Goal: Task Accomplishment & Management: Manage account settings

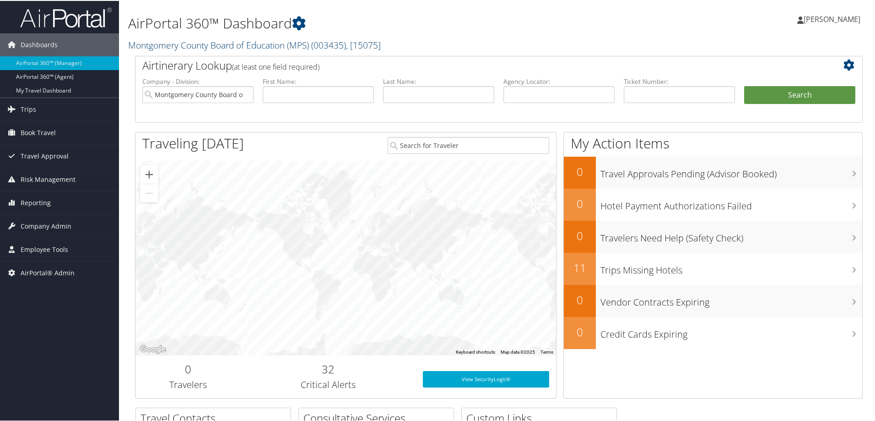
click at [181, 43] on link "Montgomery County Board of Education (MPS) ( 003435 ) , [ 15075 ]" at bounding box center [254, 44] width 253 height 12
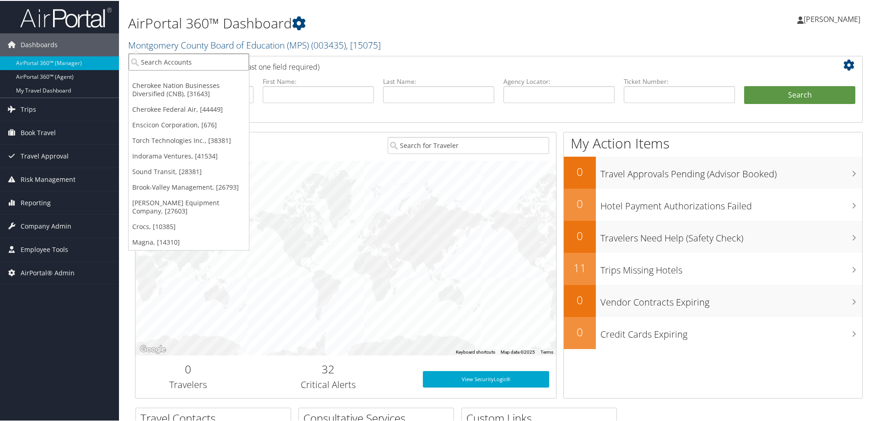
click at [142, 62] on input "search" at bounding box center [189, 61] width 120 height 17
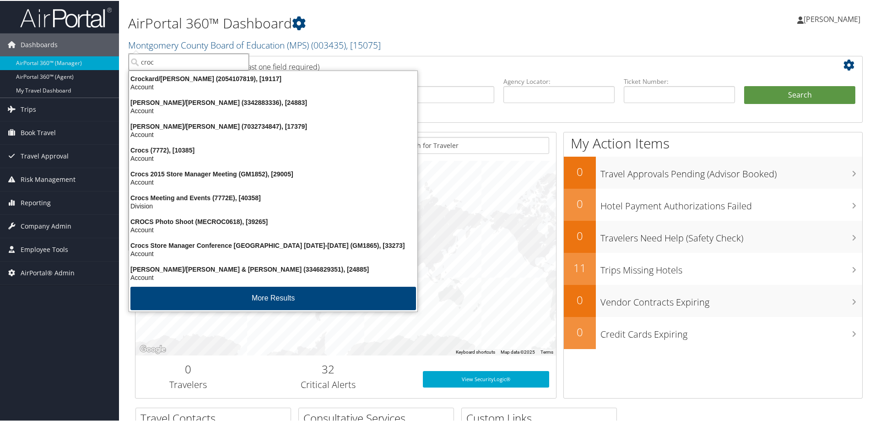
type input "crocs"
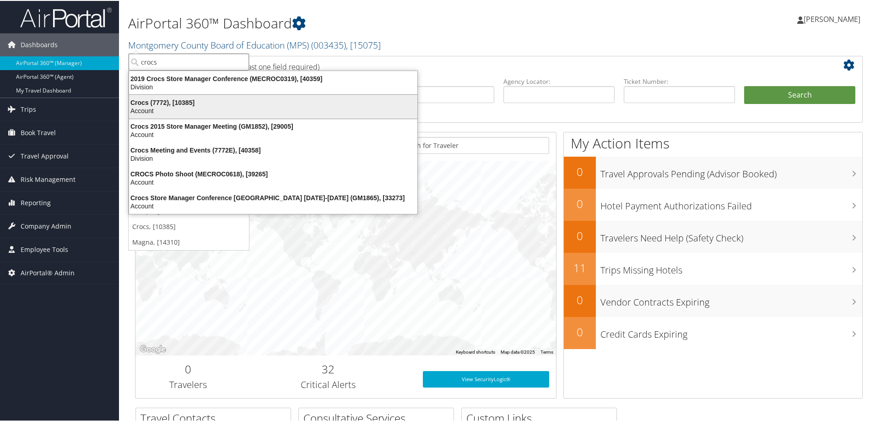
click at [140, 109] on div "Account" at bounding box center [273, 110] width 299 height 8
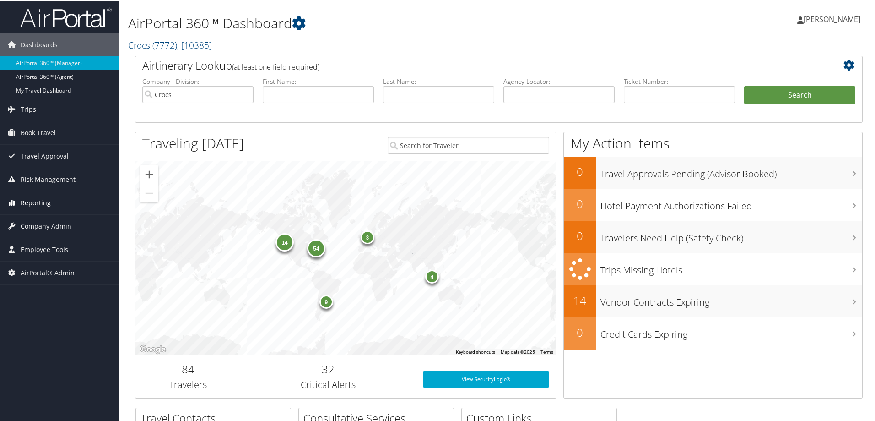
click at [40, 203] on span "Reporting" at bounding box center [36, 201] width 30 height 23
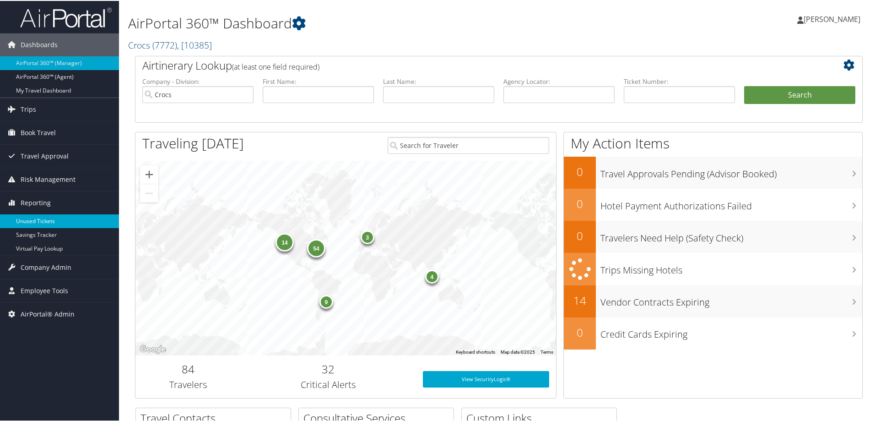
click at [38, 214] on link "Unused Tickets" at bounding box center [59, 220] width 119 height 14
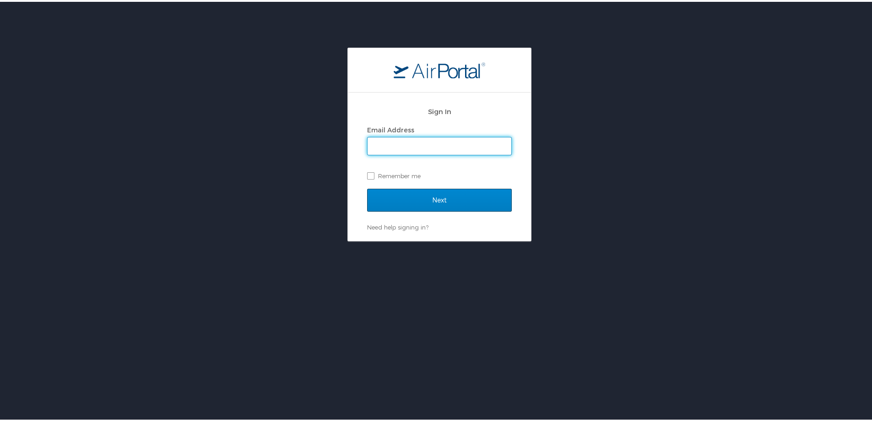
type input "[PERSON_NAME][EMAIL_ADDRESS][PERSON_NAME][DOMAIN_NAME]"
click at [438, 202] on input "Next" at bounding box center [439, 198] width 145 height 23
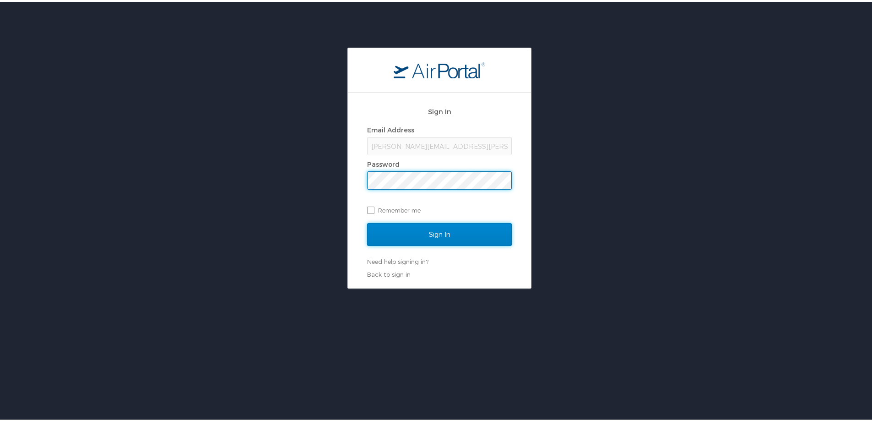
click at [427, 229] on input "Sign In" at bounding box center [439, 232] width 145 height 23
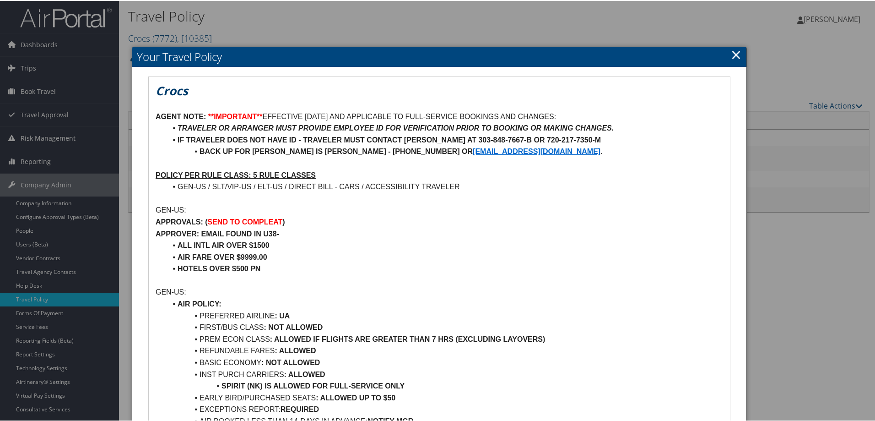
click at [737, 49] on link "×" at bounding box center [736, 53] width 11 height 18
